Goal: Information Seeking & Learning: Learn about a topic

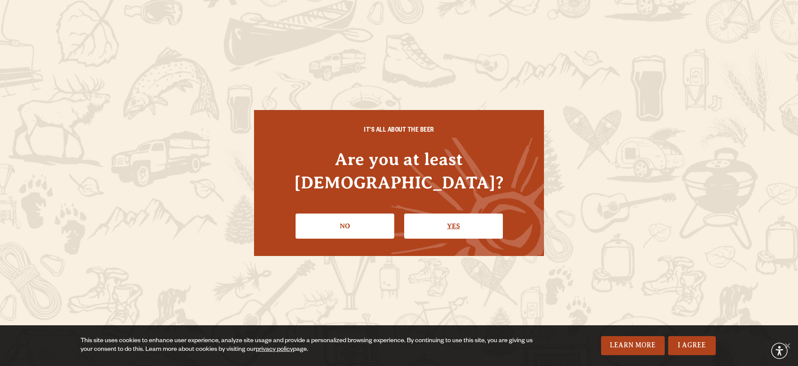
click at [441, 213] on link "Yes" at bounding box center [453, 225] width 99 height 25
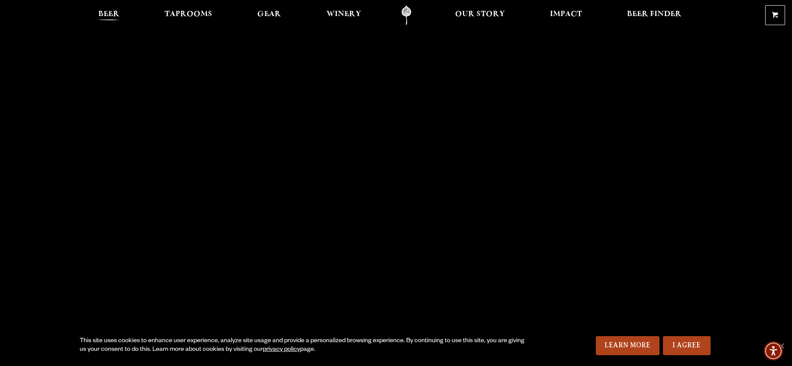
click at [120, 12] on link "Beer" at bounding box center [109, 15] width 32 height 19
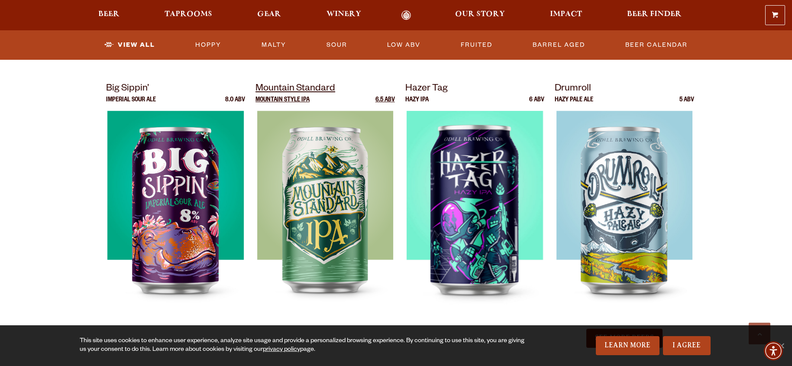
scroll to position [1039, 0]
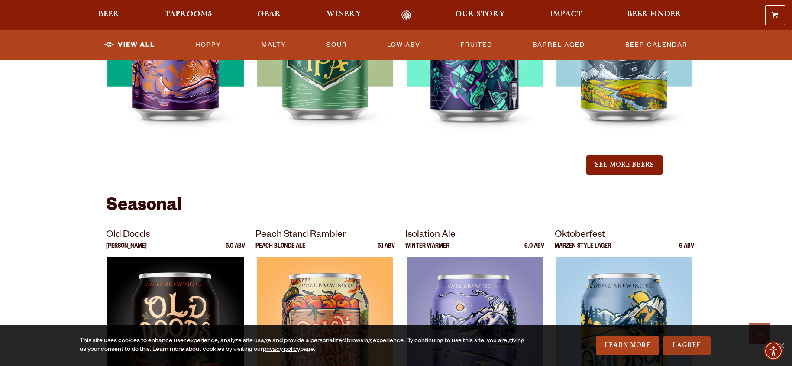
click at [694, 348] on link "I Agree" at bounding box center [687, 345] width 48 height 19
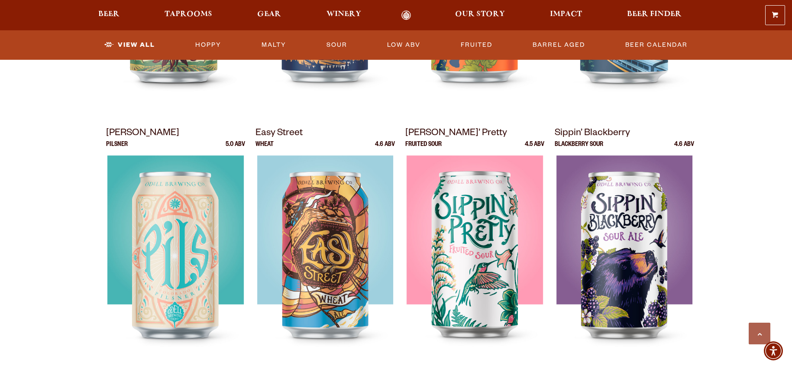
scroll to position [563, 0]
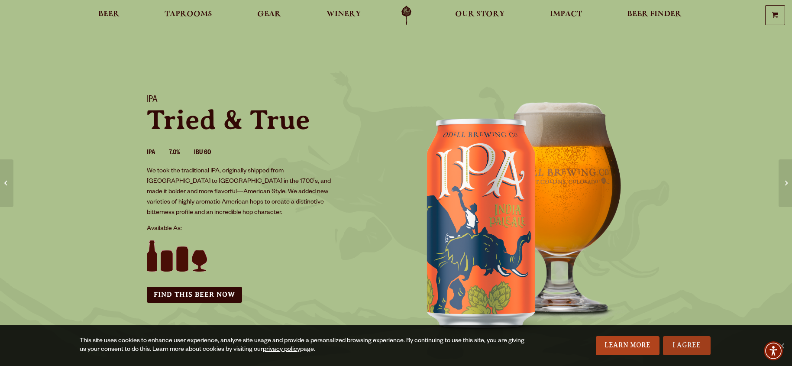
click at [674, 346] on link "I Agree" at bounding box center [687, 345] width 48 height 19
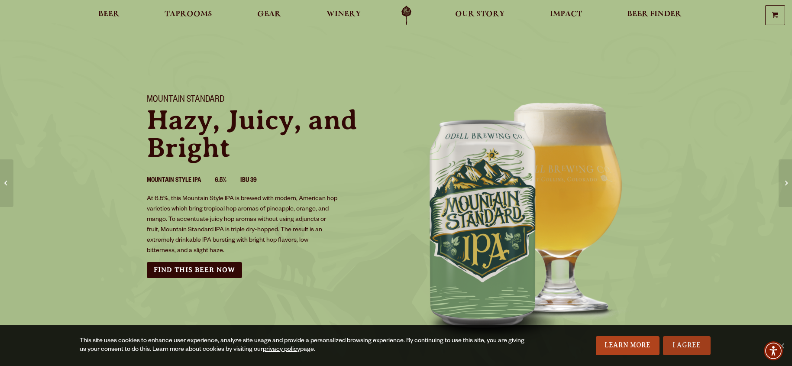
click at [681, 343] on link "I Agree" at bounding box center [687, 345] width 48 height 19
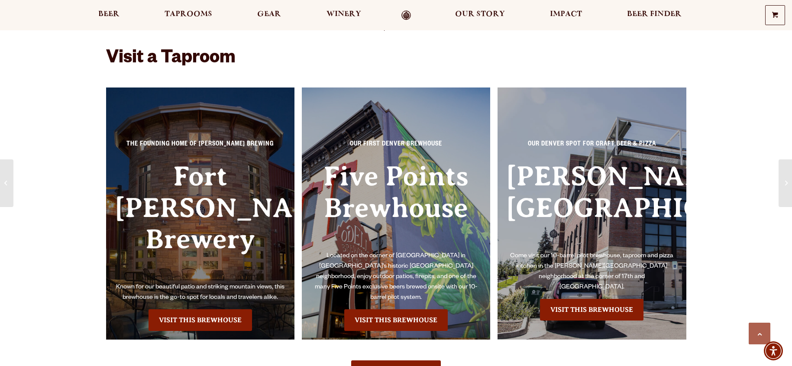
scroll to position [1126, 0]
